Goal: Information Seeking & Learning: Learn about a topic

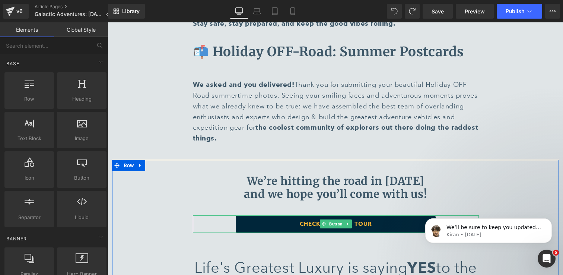
scroll to position [2775, 0]
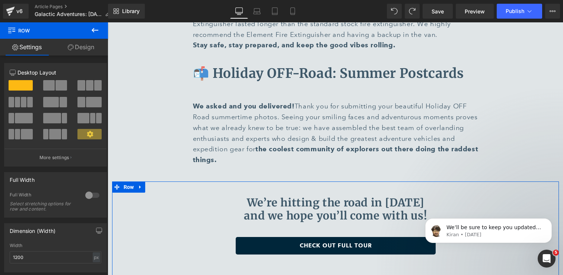
scroll to position [2746, 0]
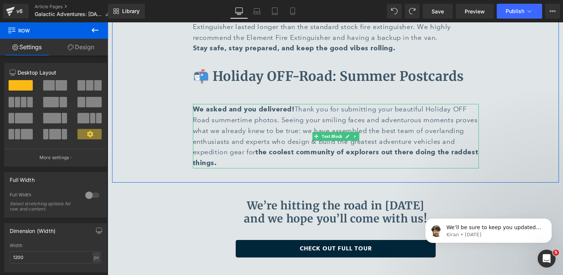
click at [360, 104] on p "We asked and you delivered! Thank you for submitting your beautiful Holiday OFF…" at bounding box center [336, 136] width 286 height 64
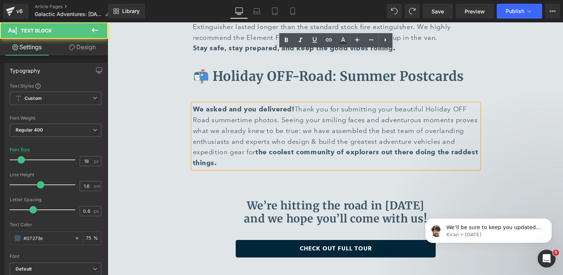
click at [108, 22] on div at bounding box center [108, 22] width 0 height 0
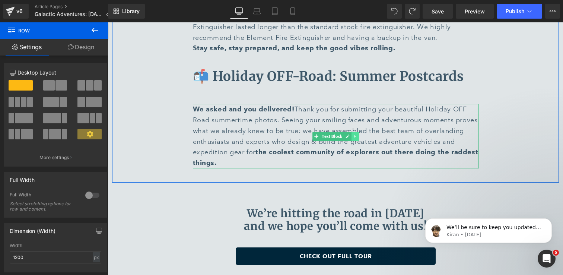
click at [358, 132] on link at bounding box center [356, 136] width 8 height 9
click at [352, 132] on link at bounding box center [352, 136] width 8 height 9
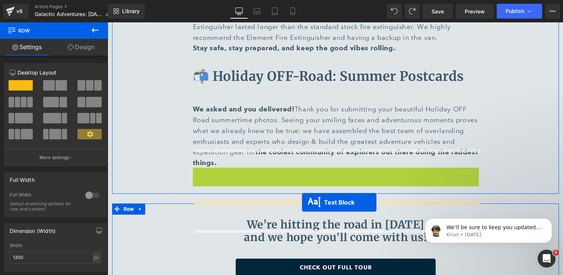
drag, startPoint x: 317, startPoint y: 154, endPoint x: 302, endPoint y: 202, distance: 50.9
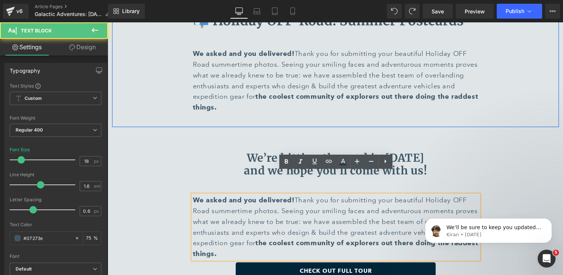
scroll to position [2815, 0]
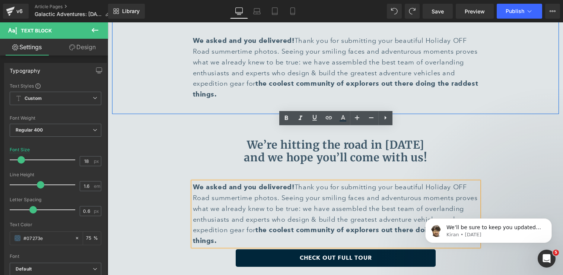
click at [255, 183] on p "We asked and you delivered! Thank you for submitting your beautiful Holiday OFF…" at bounding box center [336, 214] width 286 height 64
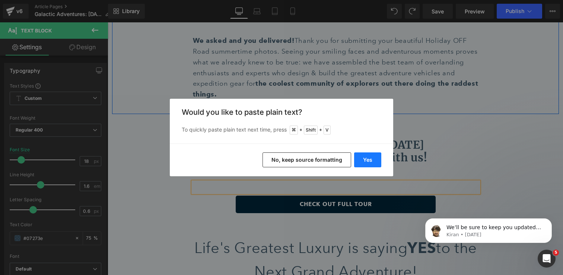
click at [370, 159] on button "Yes" at bounding box center [367, 159] width 27 height 15
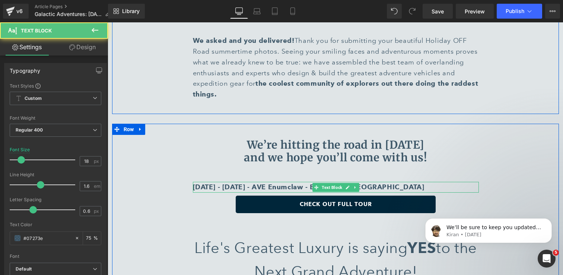
click at [376, 182] on p "[DATE] - [DATE] - AVE Enumclaw - Enumclaw, [GEOGRAPHIC_DATA]" at bounding box center [336, 187] width 286 height 11
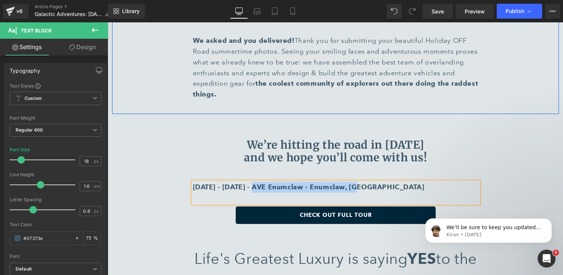
drag, startPoint x: 254, startPoint y: 136, endPoint x: 362, endPoint y: 136, distance: 108.1
click at [362, 183] on b "[DATE] - [DATE] - AVE Enumclaw - Enumclaw, [GEOGRAPHIC_DATA]" at bounding box center [309, 187] width 232 height 8
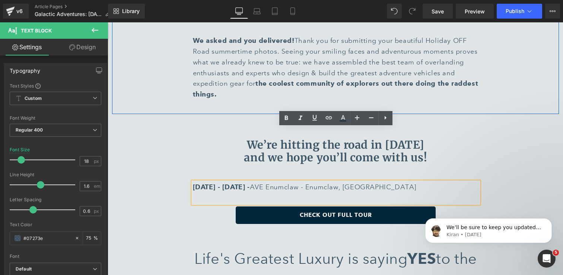
click at [381, 182] on p "[DATE] - [DATE] - AVE Enumclaw - Enumclaw, [GEOGRAPHIC_DATA]" at bounding box center [336, 193] width 286 height 22
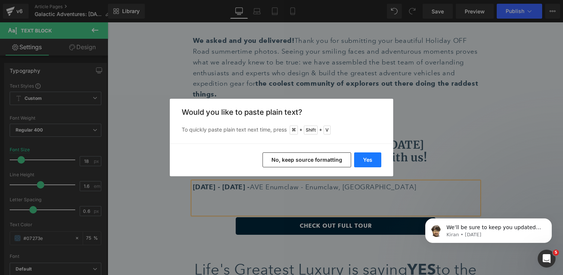
click at [369, 162] on button "Yes" at bounding box center [367, 159] width 27 height 15
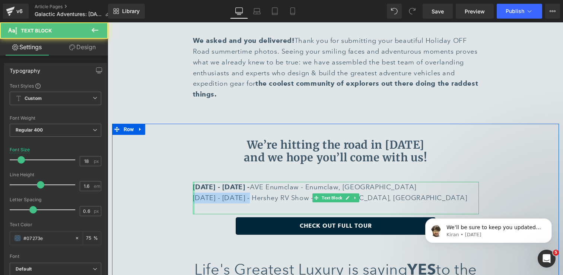
drag, startPoint x: 254, startPoint y: 147, endPoint x: 194, endPoint y: 146, distance: 60.0
click at [194, 182] on div "[DATE] - [DATE] - AVE Enumclaw - Enumclaw, [GEOGRAPHIC_DATA] [DATE] - [DATE] - …" at bounding box center [336, 198] width 286 height 32
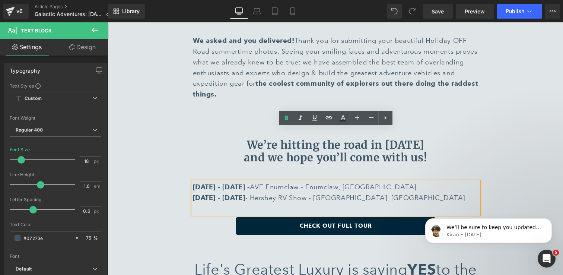
click at [376, 182] on p "[DATE] - [DATE] - AVE Enumclaw - Enumclaw, [GEOGRAPHIC_DATA] [DATE] - [DATE] - …" at bounding box center [336, 198] width 286 height 32
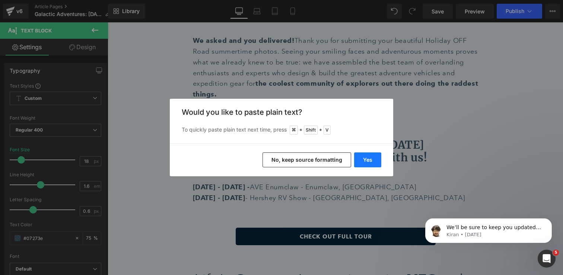
click at [372, 158] on button "Yes" at bounding box center [367, 159] width 27 height 15
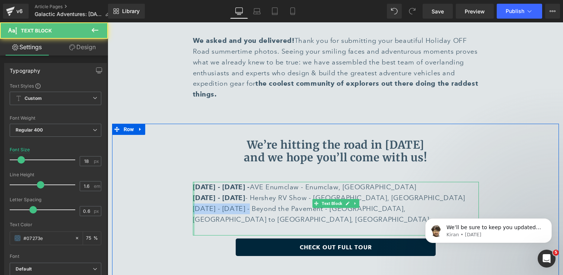
drag, startPoint x: 253, startPoint y: 154, endPoint x: 193, endPoint y: 157, distance: 59.7
click at [193, 182] on div "[DATE] - [DATE] - AVE Enumclaw - Enumclaw, [GEOGRAPHIC_DATA] [DATE] - [DATE] - …" at bounding box center [336, 209] width 286 height 54
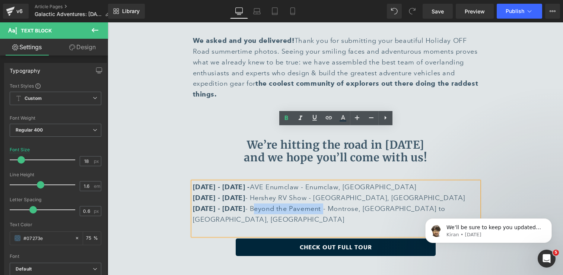
drag, startPoint x: 334, startPoint y: 155, endPoint x: 264, endPoint y: 157, distance: 70.1
click at [264, 182] on p "[DATE] - [DATE] - AVE Enumclaw - Enumclaw, [GEOGRAPHIC_DATA] [DATE] - [DATE] - …" at bounding box center [336, 209] width 286 height 54
click at [332, 116] on icon at bounding box center [329, 117] width 9 height 9
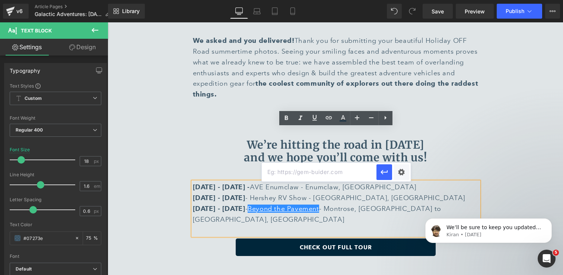
click at [336, 176] on input "text" at bounding box center [319, 172] width 115 height 19
paste input "[URL][DOMAIN_NAME]"
type input "[URL][DOMAIN_NAME]"
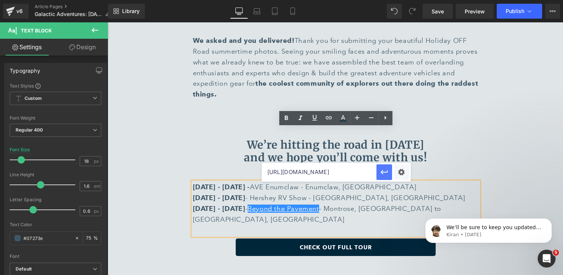
click at [384, 170] on icon "button" at bounding box center [384, 172] width 9 height 9
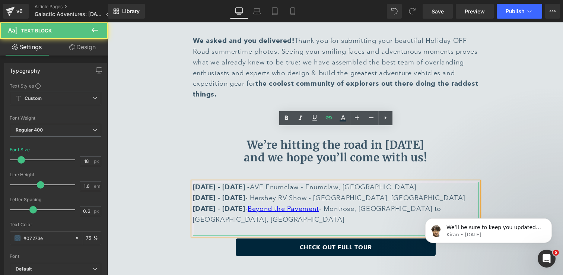
click at [431, 182] on p "[DATE] - [DATE] - AVE Enumclaw - Enumclaw, [GEOGRAPHIC_DATA] [DATE] - [DATE] - …" at bounding box center [336, 209] width 286 height 54
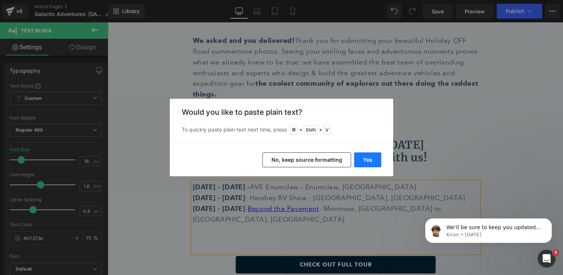
click at [368, 158] on button "Yes" at bounding box center [367, 159] width 27 height 15
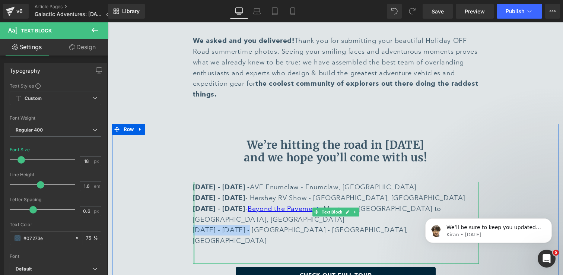
drag, startPoint x: 253, startPoint y: 166, endPoint x: 194, endPoint y: 167, distance: 58.9
click at [194, 182] on div "[DATE] - [DATE] - AVE Enumclaw - [GEOGRAPHIC_DATA], [GEOGRAPHIC_DATA] [DATE] - …" at bounding box center [336, 223] width 286 height 82
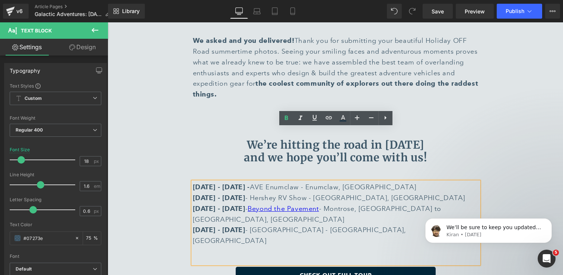
click at [397, 182] on p "[DATE] - [DATE] - AVE Enumclaw - [GEOGRAPHIC_DATA], [GEOGRAPHIC_DATA] [DATE] - …" at bounding box center [336, 214] width 286 height 64
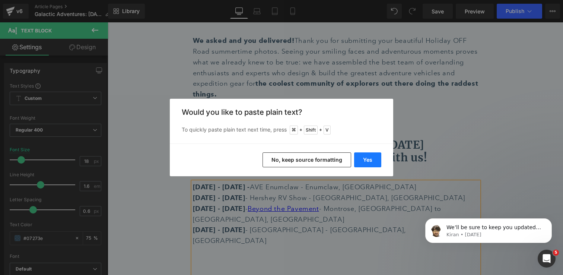
click at [376, 158] on button "Yes" at bounding box center [367, 159] width 27 height 15
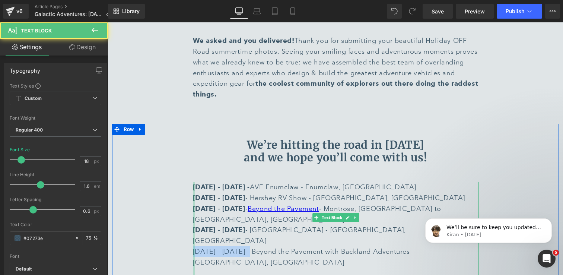
drag, startPoint x: 252, startPoint y: 179, endPoint x: 193, endPoint y: 176, distance: 59.7
click at [193, 182] on div "[DATE] - [DATE] - AVE Enumclaw - [GEOGRAPHIC_DATA], [GEOGRAPHIC_DATA] [DATE] - …" at bounding box center [336, 233] width 286 height 103
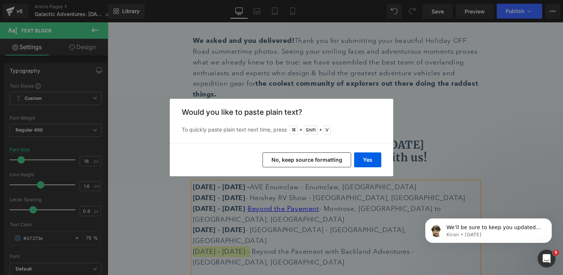
click at [342, 187] on div "Back to Library Insert Would you like to paste plain text? To quickly paste pla…" at bounding box center [281, 137] width 563 height 275
click at [340, 186] on div "Back to Library Insert Would you like to paste plain text? To quickly paste pla…" at bounding box center [281, 137] width 563 height 275
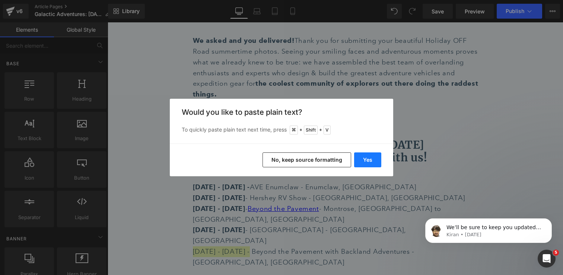
click at [373, 163] on button "Yes" at bounding box center [367, 159] width 27 height 15
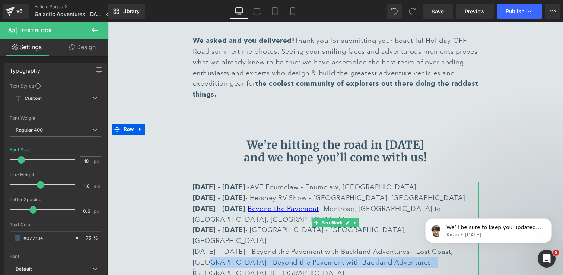
drag, startPoint x: 413, startPoint y: 189, endPoint x: 471, endPoint y: 180, distance: 59.6
click at [471, 182] on p "[DATE] - [DATE] - AVE Enumclaw - [GEOGRAPHIC_DATA], [GEOGRAPHIC_DATA] [DATE] - …" at bounding box center [336, 230] width 286 height 97
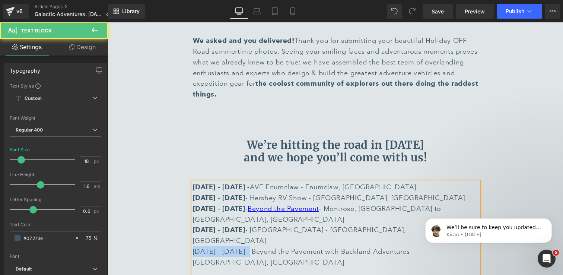
drag, startPoint x: 252, startPoint y: 176, endPoint x: 194, endPoint y: 174, distance: 57.8
click at [194, 182] on p "[DATE] - [DATE] - AVE Enumclaw - [GEOGRAPHIC_DATA], [GEOGRAPHIC_DATA] [DATE] - …" at bounding box center [336, 225] width 286 height 86
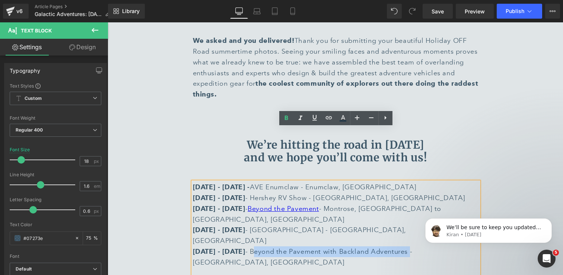
drag, startPoint x: 264, startPoint y: 177, endPoint x: 421, endPoint y: 179, distance: 157.6
click at [421, 182] on p "[DATE] - [DATE] - AVE Enumclaw - [GEOGRAPHIC_DATA], [GEOGRAPHIC_DATA] [DATE] - …" at bounding box center [336, 225] width 286 height 86
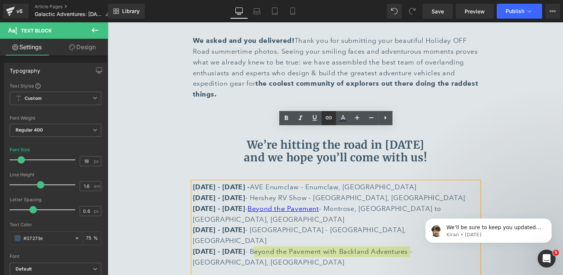
click at [328, 116] on icon at bounding box center [329, 117] width 9 height 9
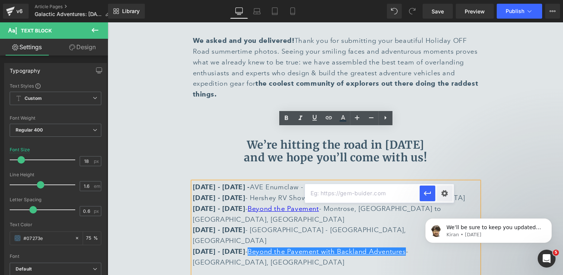
click at [347, 196] on input "text" at bounding box center [362, 193] width 115 height 19
paste input "[URL][DOMAIN_NAME]"
type input "[URL][DOMAIN_NAME]"
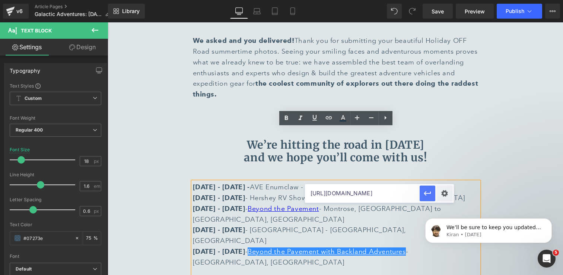
click at [427, 192] on icon "button" at bounding box center [427, 193] width 9 height 9
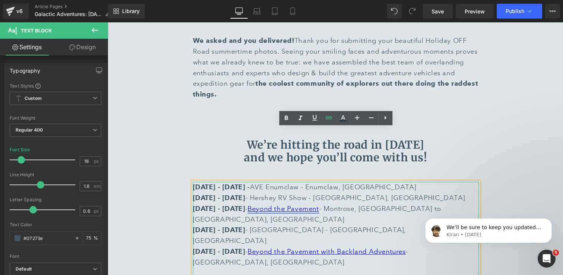
click at [319, 205] on link "Beyond the Pavement" at bounding box center [283, 209] width 71 height 8
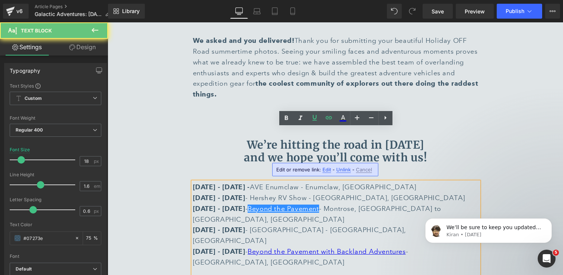
click at [380, 182] on p "[DATE] - [DATE] - AVE Enumclaw - [GEOGRAPHIC_DATA], [GEOGRAPHIC_DATA] [DATE] - …" at bounding box center [336, 225] width 286 height 86
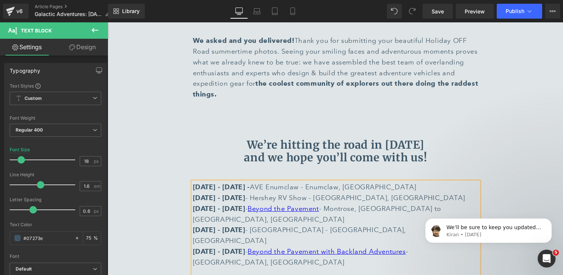
click at [474, 182] on p "[DATE] - [DATE] - AVE Enumclaw - [GEOGRAPHIC_DATA], [GEOGRAPHIC_DATA] [DATE] - …" at bounding box center [336, 225] width 286 height 86
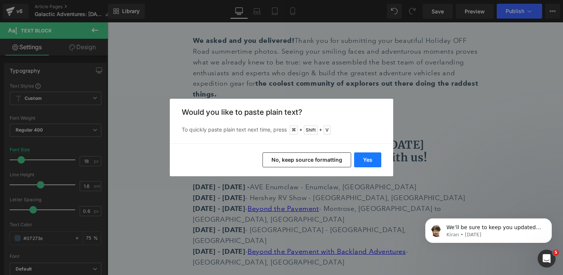
click at [362, 160] on button "Yes" at bounding box center [367, 159] width 27 height 15
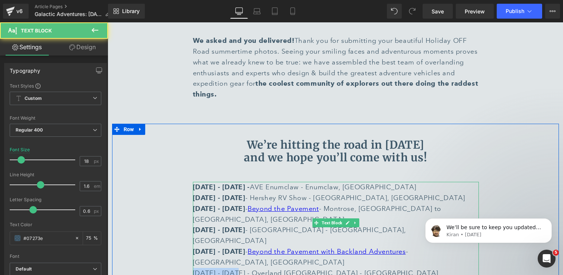
drag, startPoint x: 235, startPoint y: 189, endPoint x: 195, endPoint y: 186, distance: 40.7
click at [195, 186] on p "[DATE] - [DATE] - AVE Enumclaw - [GEOGRAPHIC_DATA], [GEOGRAPHIC_DATA] [DATE] - …" at bounding box center [336, 235] width 286 height 107
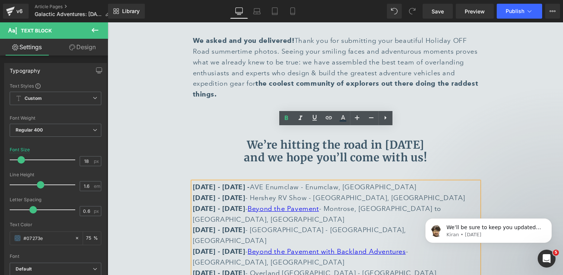
click at [381, 189] on p "[DATE] - [DATE] - AVE Enumclaw - [GEOGRAPHIC_DATA], [GEOGRAPHIC_DATA] [DATE] - …" at bounding box center [336, 235] width 286 height 107
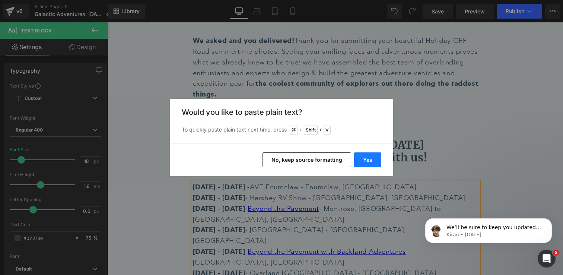
click at [365, 157] on button "Yes" at bounding box center [367, 159] width 27 height 15
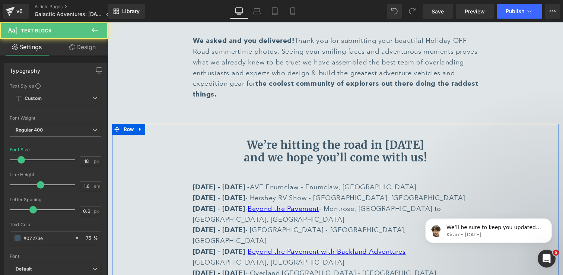
drag, startPoint x: 236, startPoint y: 200, endPoint x: 184, endPoint y: 197, distance: 52.2
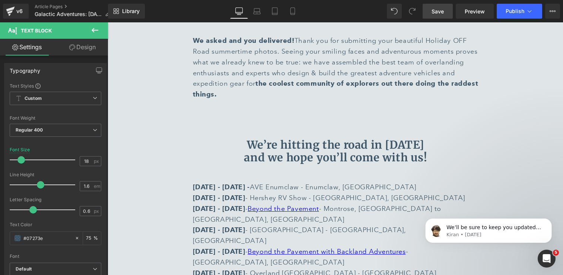
drag, startPoint x: 436, startPoint y: 6, endPoint x: 339, endPoint y: 59, distance: 111.1
click at [436, 6] on link "Save" at bounding box center [438, 11] width 30 height 15
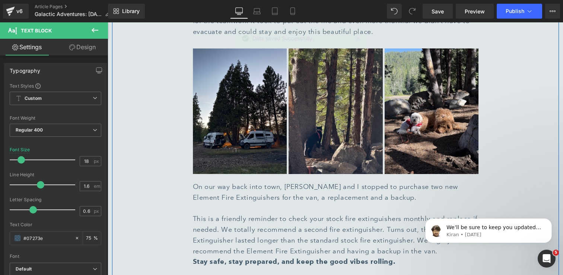
scroll to position [2417, 0]
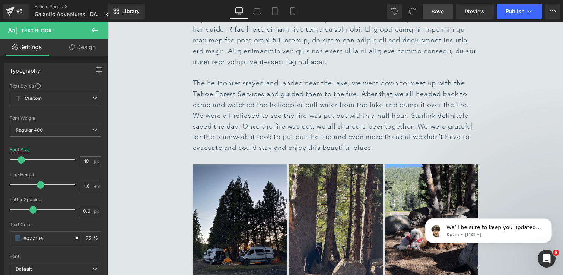
click at [432, 18] on link "Save" at bounding box center [438, 11] width 30 height 15
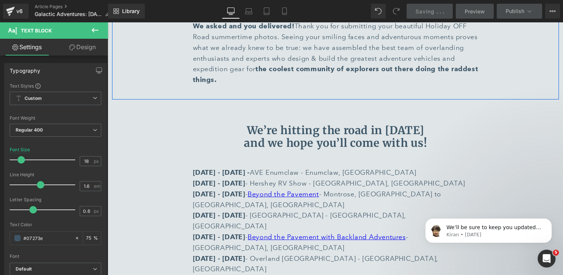
scroll to position [2853, 0]
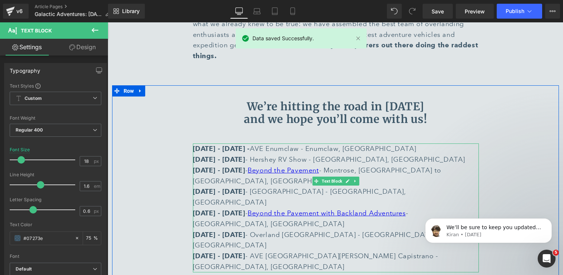
click at [434, 159] on p "[DATE] - [DATE] - AVE Enumclaw - [GEOGRAPHIC_DATA], [GEOGRAPHIC_DATA] [DATE] - …" at bounding box center [336, 207] width 286 height 129
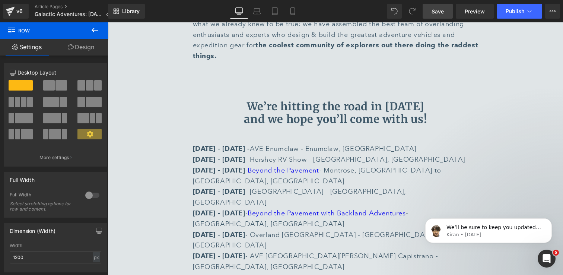
click at [436, 13] on span "Save" at bounding box center [438, 11] width 12 height 8
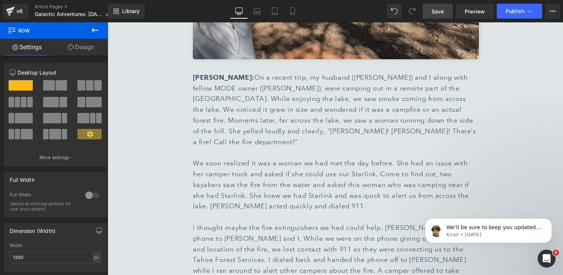
scroll to position [1813, 0]
